Goal: Find specific page/section: Find specific page/section

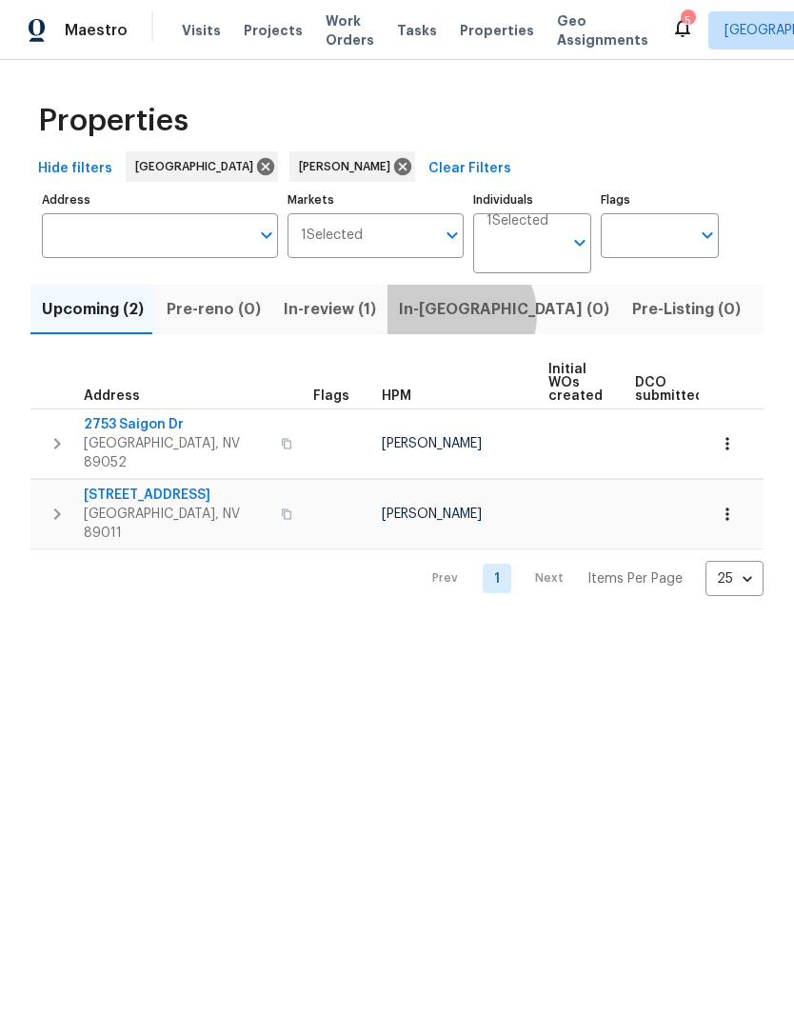
click at [447, 316] on span "In-[GEOGRAPHIC_DATA] (0)" at bounding box center [504, 309] width 210 height 27
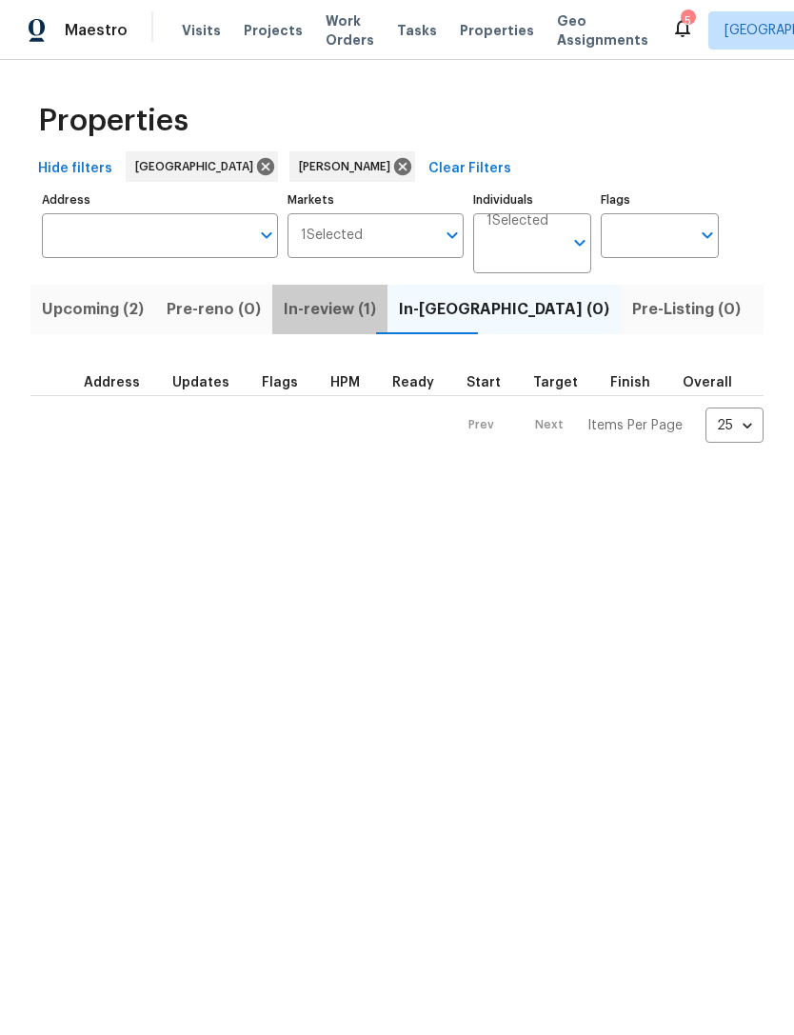
click at [338, 318] on span "In-review (1)" at bounding box center [330, 309] width 92 height 27
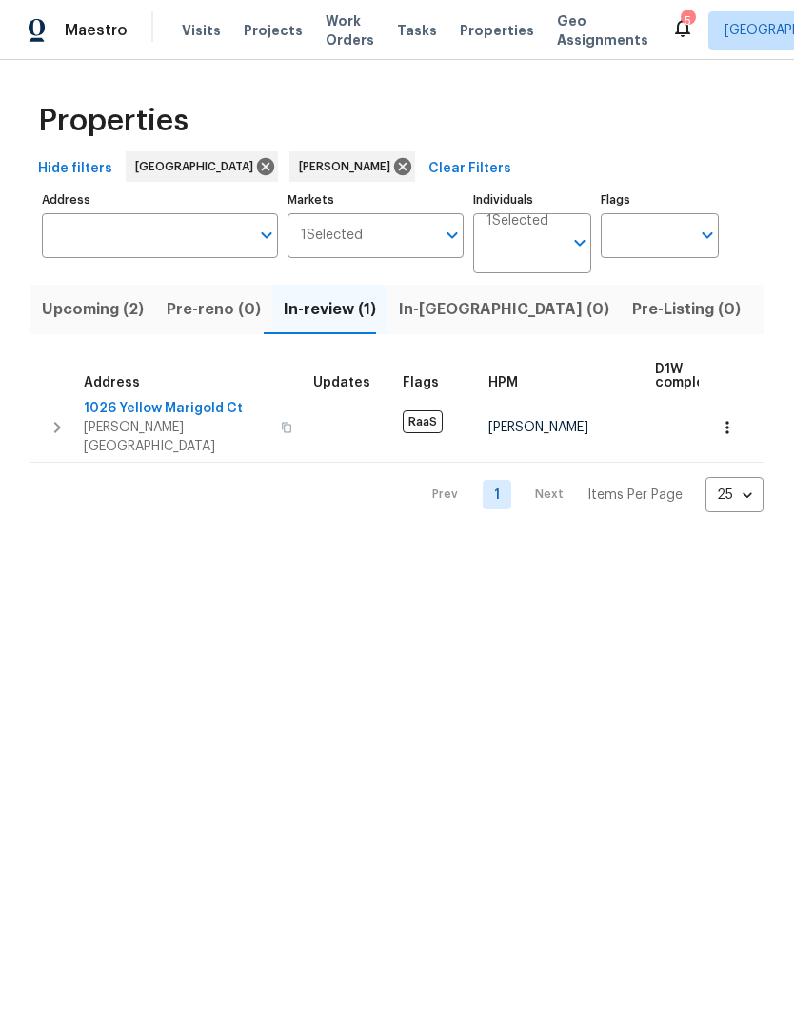
scroll to position [10, 0]
click at [105, 316] on span "Upcoming (2)" at bounding box center [93, 309] width 102 height 27
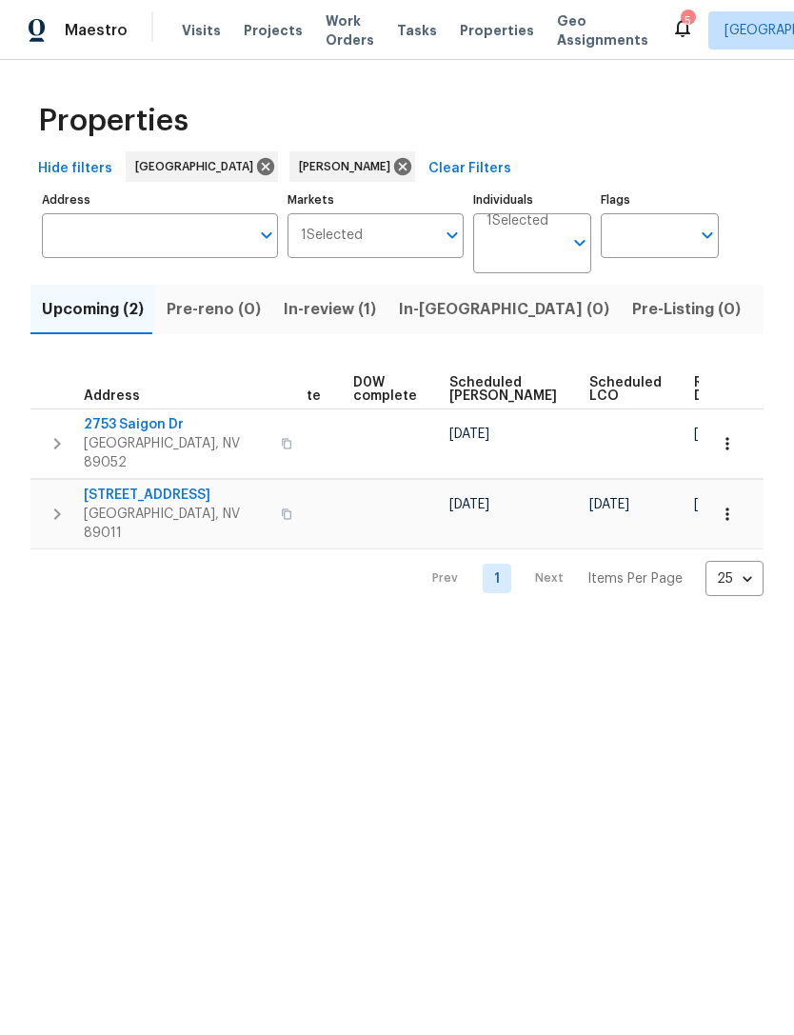
scroll to position [0, 477]
click at [696, 387] on span "Ready Date" at bounding box center [717, 389] width 42 height 27
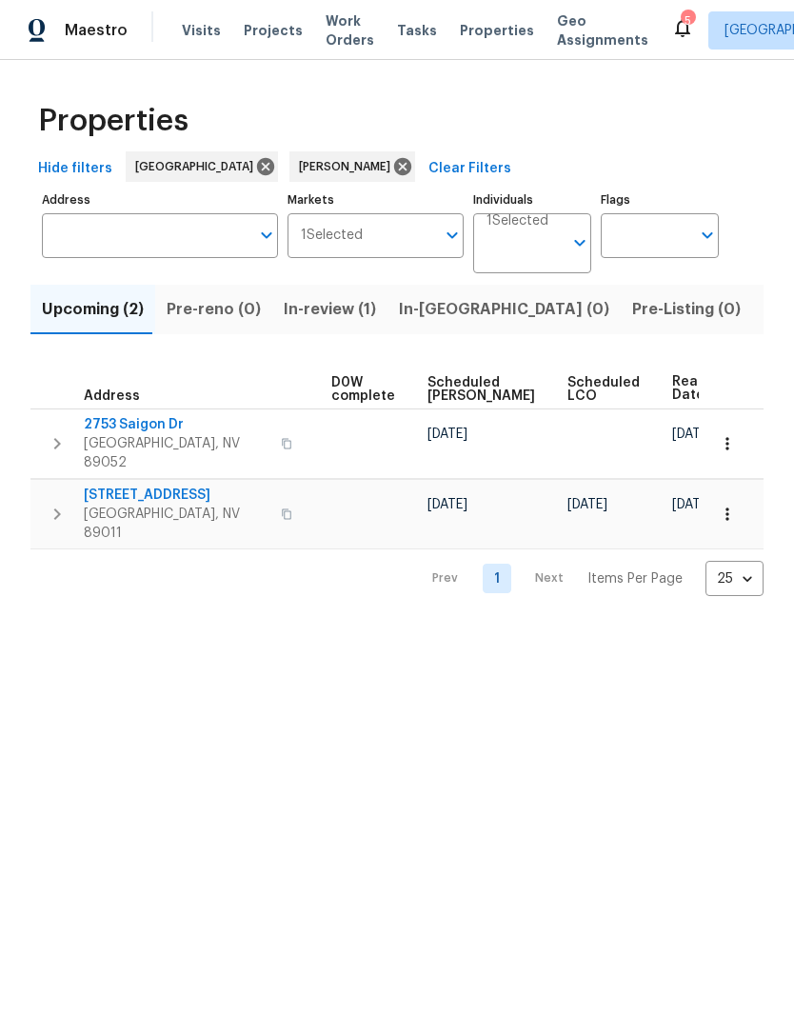
scroll to position [0, 500]
click at [352, 315] on span "In-review (1)" at bounding box center [330, 309] width 92 height 27
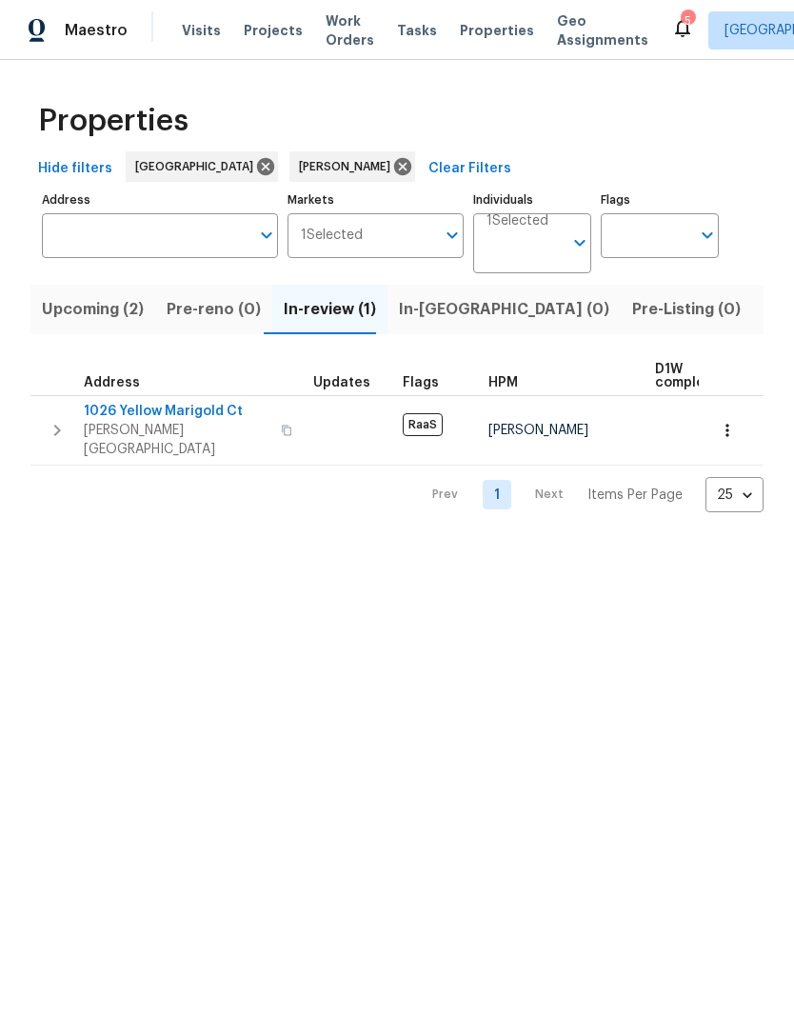
click at [455, 298] on span "In-[GEOGRAPHIC_DATA] (0)" at bounding box center [504, 309] width 210 height 27
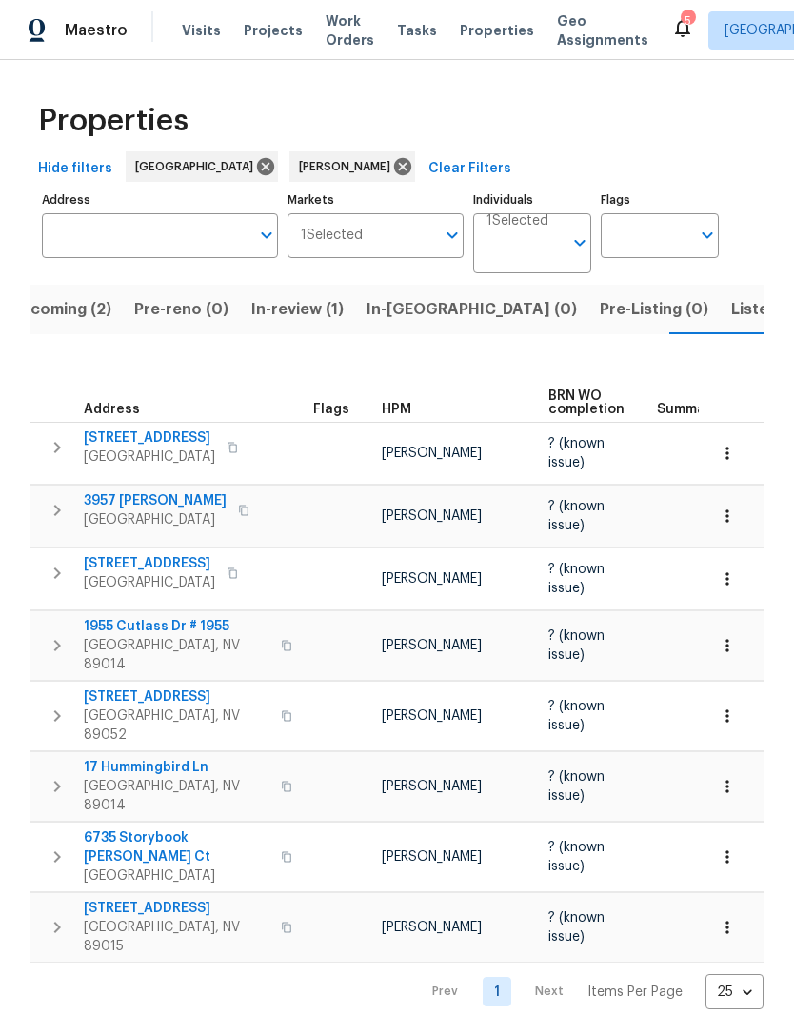
click at [402, 310] on span "In-[GEOGRAPHIC_DATA] (0)" at bounding box center [471, 309] width 210 height 27
